Goal: Task Accomplishment & Management: Manage account settings

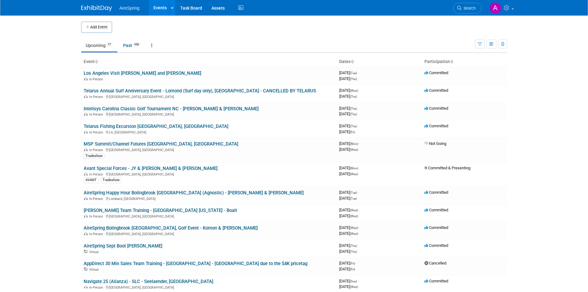
click at [99, 44] on link "Upcoming 77" at bounding box center [99, 46] width 36 height 12
click at [547, 139] on body "AireSpring Events Add Event Bulk Upload Events Shareable Event Boards Recently …" at bounding box center [294, 146] width 588 height 292
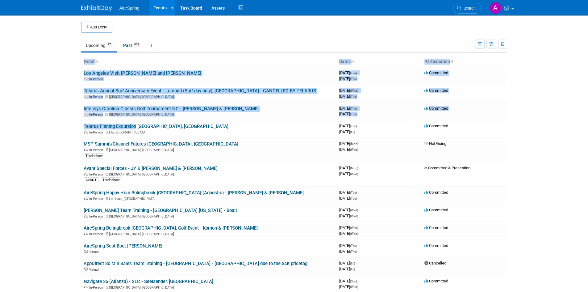
click at [41, 123] on body "AireSpring Events Add Event Bulk Upload Events Shareable Event Boards Recently …" at bounding box center [294, 146] width 588 height 292
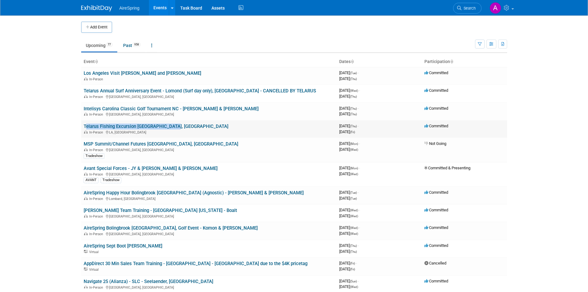
drag, startPoint x: 82, startPoint y: 125, endPoint x: 174, endPoint y: 128, distance: 92.0
click at [174, 128] on td "Telarus Fishing Excursion Venice, LA - JY In-Person LA, United States" at bounding box center [209, 129] width 256 height 18
copy link "Telarus Fishing Excursion [GEOGRAPHIC_DATA], [GEOGRAPHIC_DATA]"
click at [55, 148] on body "AireSpring Events Add Event Bulk Upload Events Shareable Event Boards Recently …" at bounding box center [294, 146] width 588 height 292
